Goal: Check status: Check status

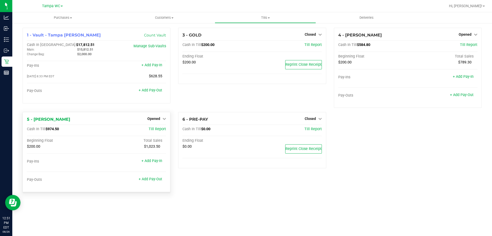
drag, startPoint x: 60, startPoint y: 131, endPoint x: 49, endPoint y: 127, distance: 11.7
click at [49, 127] on div "Cash In Till $974.50" at bounding box center [73, 129] width 93 height 5
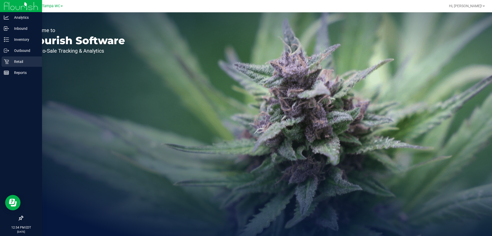
click at [21, 64] on p "Retail" at bounding box center [24, 61] width 31 height 6
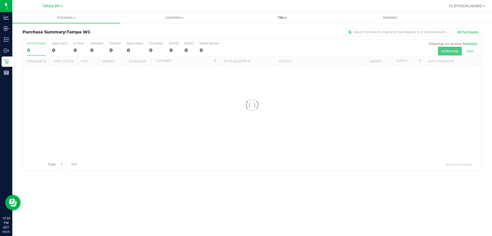
click at [280, 20] on uib-tab-heading "Tills Manage tills Reconcile e-payments" at bounding box center [282, 18] width 107 height 10
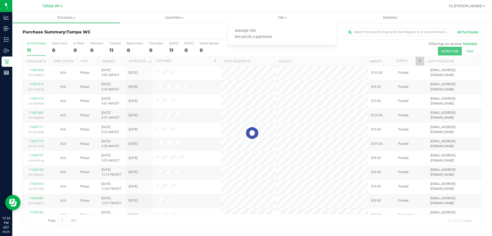
click at [221, 130] on div at bounding box center [252, 132] width 459 height 187
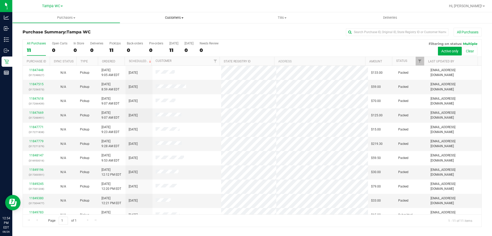
click at [165, 17] on span "Customers" at bounding box center [174, 17] width 107 height 5
click at [164, 27] on ul "All customers Add a new customer All physicians" at bounding box center [174, 37] width 108 height 28
click at [163, 29] on li "All customers" at bounding box center [144, 31] width 48 height 6
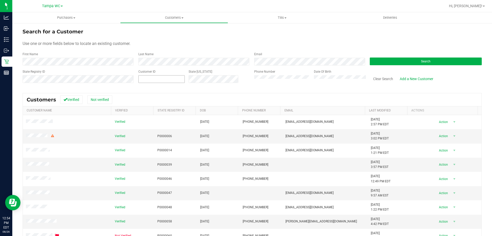
click at [169, 79] on span at bounding box center [161, 79] width 46 height 8
paste input "59474"
type input "59474"
click at [380, 62] on button "Search" at bounding box center [426, 61] width 112 height 8
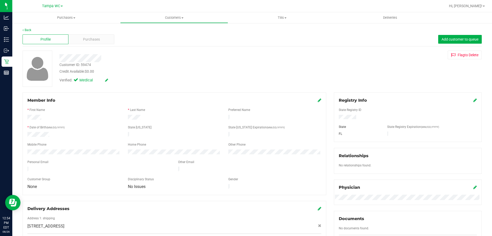
click at [86, 33] on div "Profile Purchases Add customer to queue" at bounding box center [253, 39] width 460 height 14
click at [84, 37] on span "Purchases" at bounding box center [91, 39] width 17 height 5
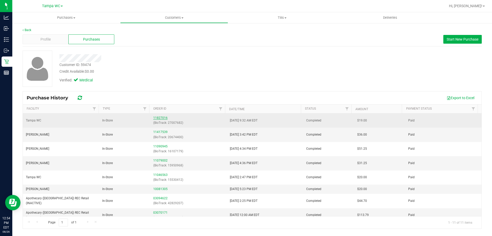
click at [163, 118] on link "11827016" at bounding box center [160, 118] width 14 height 4
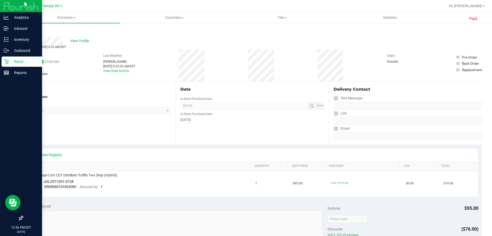
click at [9, 64] on p "Retail" at bounding box center [24, 61] width 31 height 6
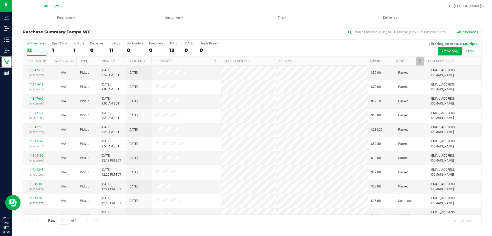
scroll to position [22, 0]
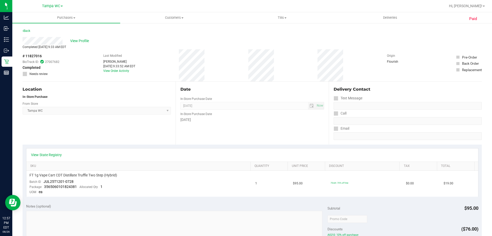
click at [88, 44] on div "View Profile" at bounding box center [253, 41] width 460 height 8
click at [85, 40] on span "View Profile" at bounding box center [80, 40] width 21 height 5
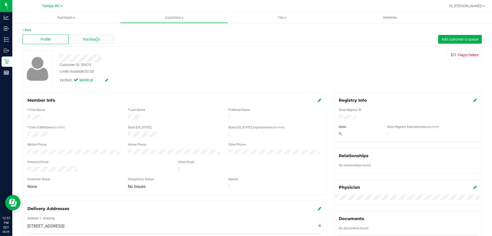
click at [97, 39] on span "Purchases" at bounding box center [91, 39] width 17 height 5
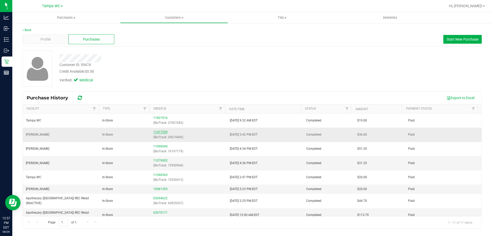
click at [162, 131] on link "11417539" at bounding box center [160, 132] width 14 height 4
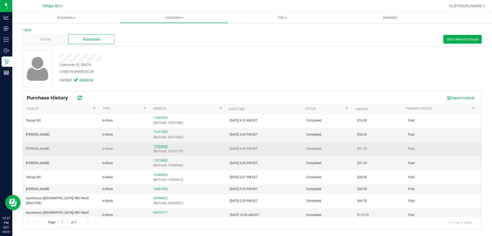
click at [162, 146] on link "11090945" at bounding box center [160, 146] width 14 height 4
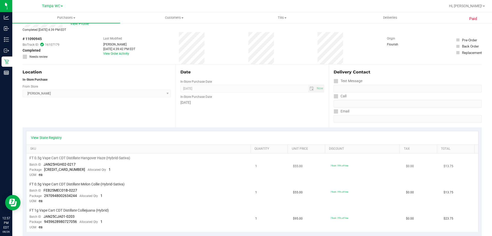
scroll to position [51, 0]
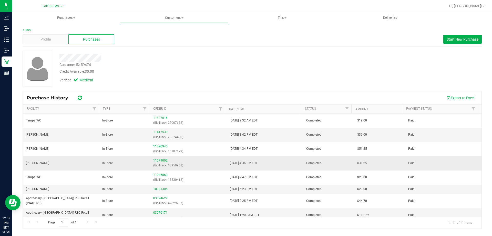
click at [159, 161] on link "11079002" at bounding box center [160, 161] width 14 height 4
